Goal: Use online tool/utility: Utilize a website feature to perform a specific function

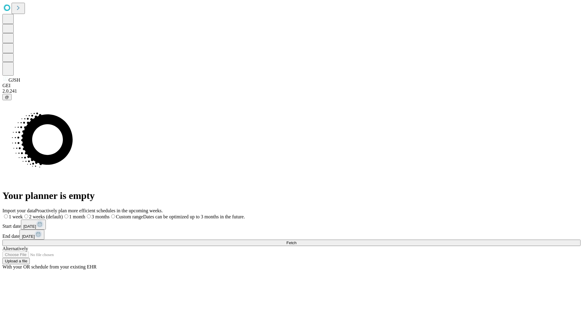
click at [296, 240] on span "Fetch" at bounding box center [291, 242] width 10 height 5
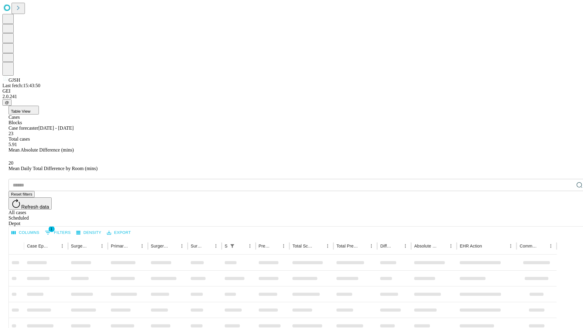
click at [30, 109] on span "Table View" at bounding box center [20, 111] width 19 height 5
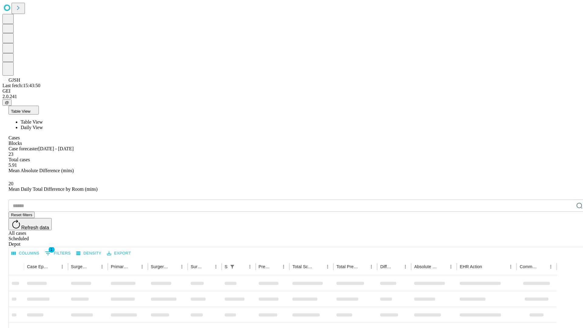
click at [43, 125] on span "Daily View" at bounding box center [32, 127] width 22 height 5
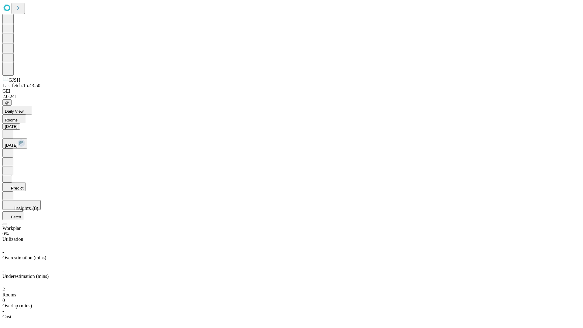
click at [26, 182] on button "Predict" at bounding box center [13, 186] width 23 height 9
